Goal: Task Accomplishment & Management: Complete application form

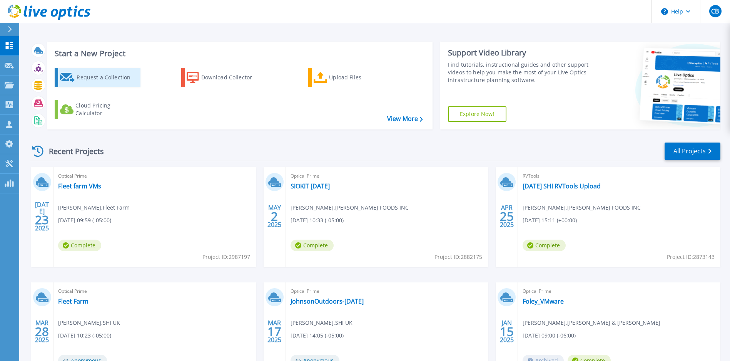
click at [82, 81] on div "Request a Collection" at bounding box center [108, 77] width 62 height 15
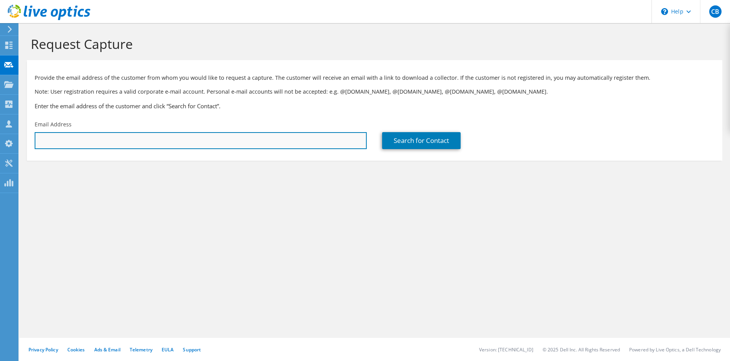
click at [288, 137] on input "text" at bounding box center [201, 140] width 332 height 17
type input "[PERSON_NAME][EMAIL_ADDRESS][PERSON_NAME][DOMAIN_NAME]"
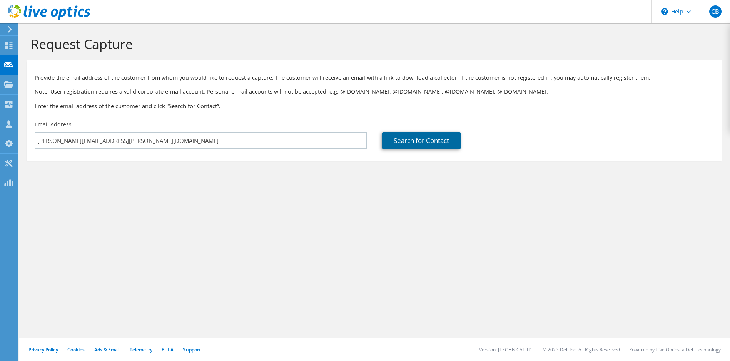
click at [430, 141] on link "Search for Contact" at bounding box center [421, 140] width 79 height 17
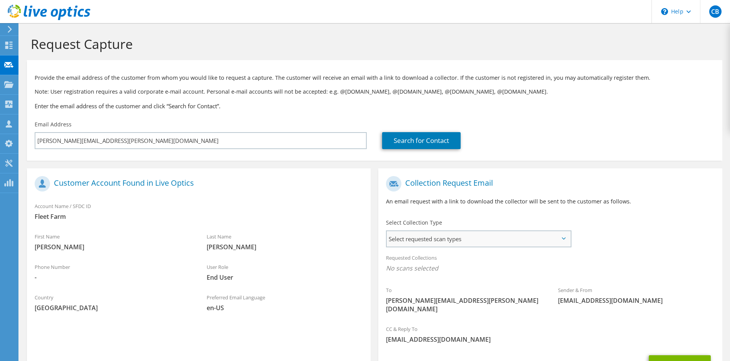
click at [498, 240] on span "Select requested scan types" at bounding box center [478, 238] width 183 height 15
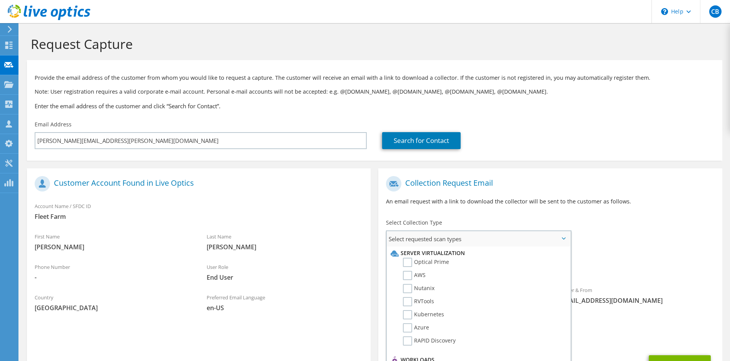
scroll to position [13, 0]
click at [410, 287] on label "RVTools" at bounding box center [418, 287] width 31 height 9
click at [0, 0] on input "RVTools" at bounding box center [0, 0] width 0 height 0
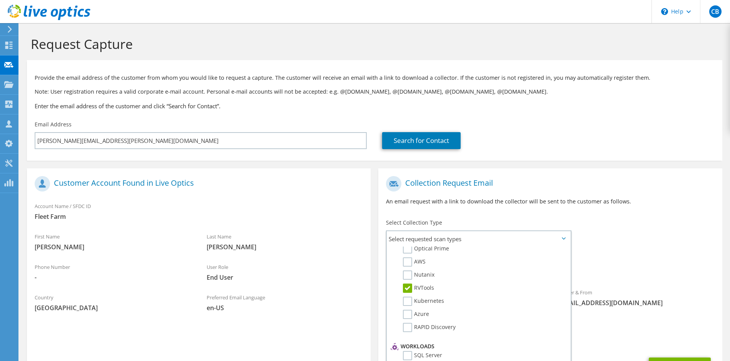
click at [654, 264] on span "RVTools" at bounding box center [550, 270] width 328 height 13
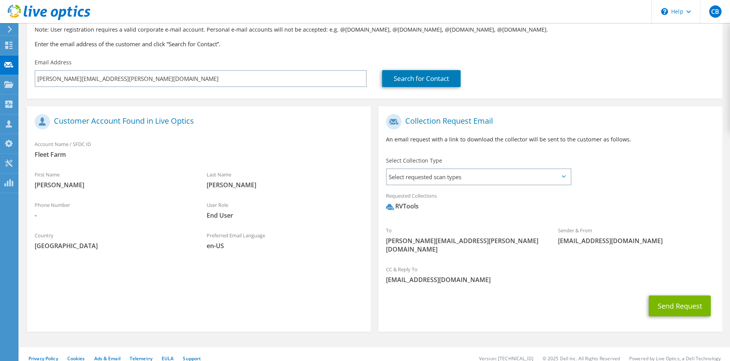
scroll to position [63, 0]
click at [688, 298] on button "Send Request" at bounding box center [680, 304] width 62 height 21
click at [621, 83] on div "Search for Contact" at bounding box center [548, 77] width 332 height 17
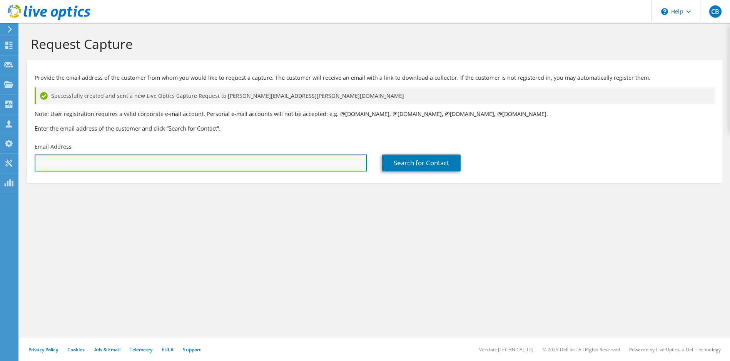
click at [155, 162] on input "text" at bounding box center [201, 162] width 332 height 17
